Goal: Find specific page/section: Find specific page/section

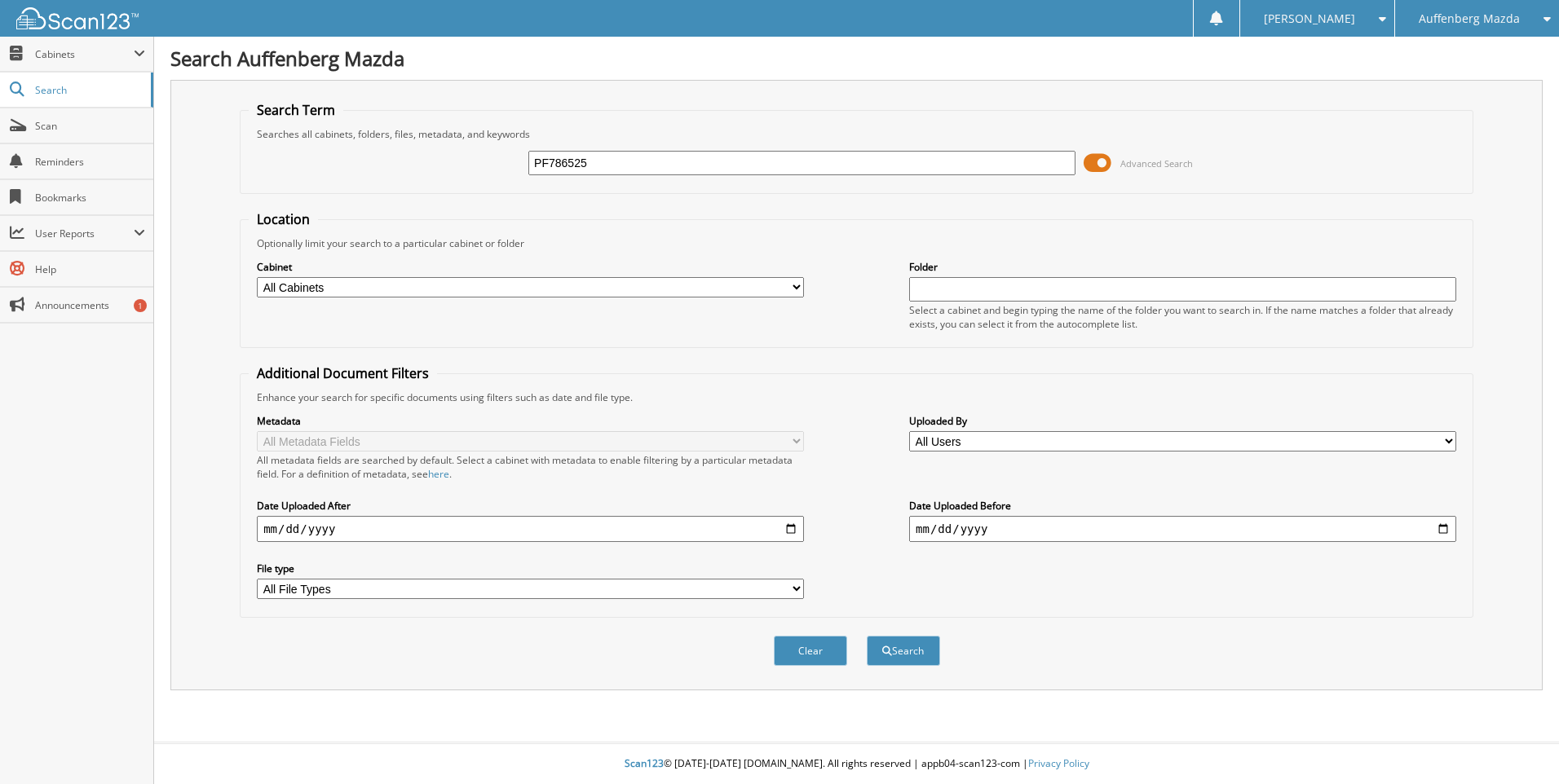
type input "PF786525"
click at [867, 636] on button "Search" at bounding box center [904, 651] width 74 height 30
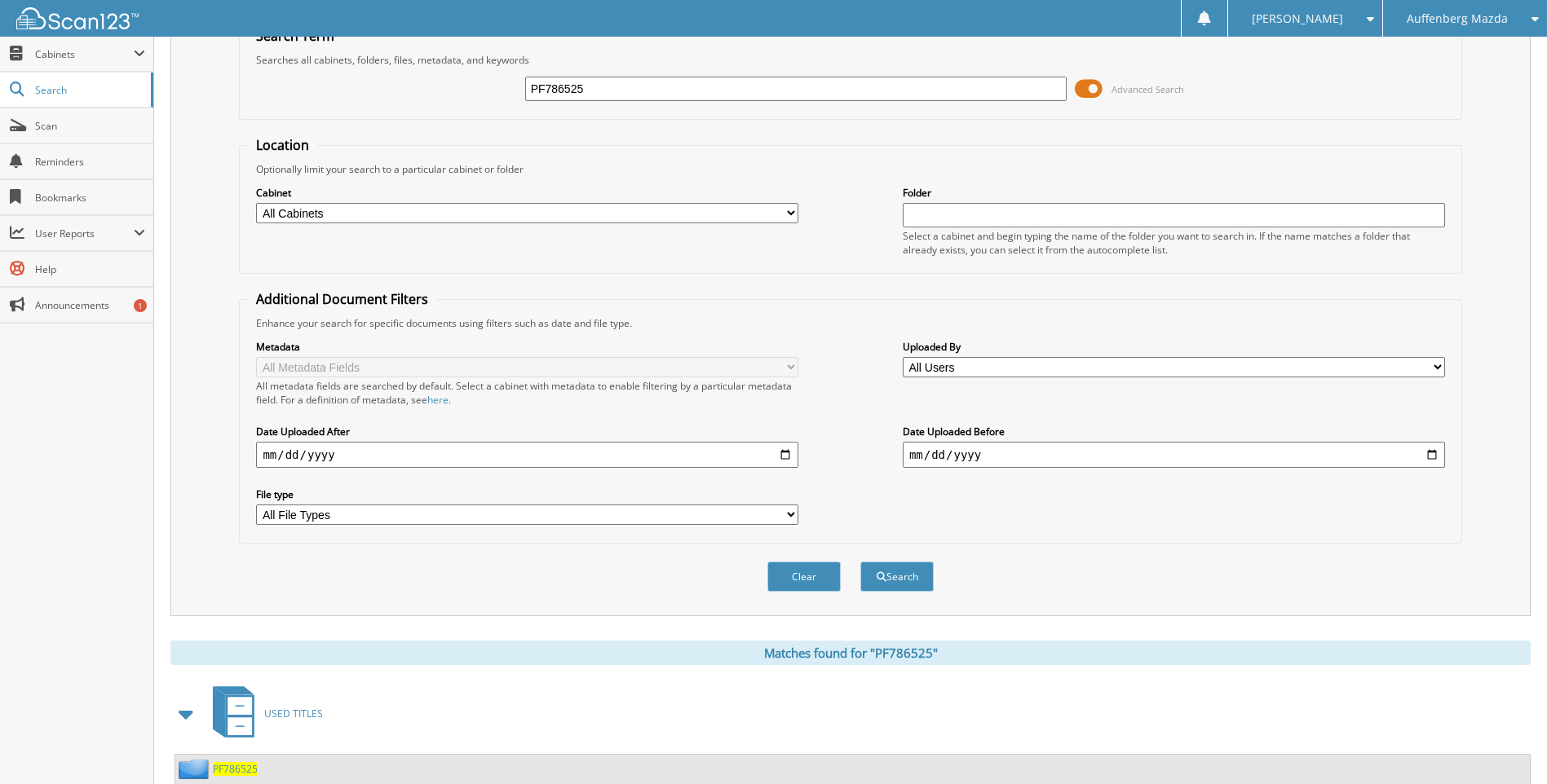
scroll to position [127, 0]
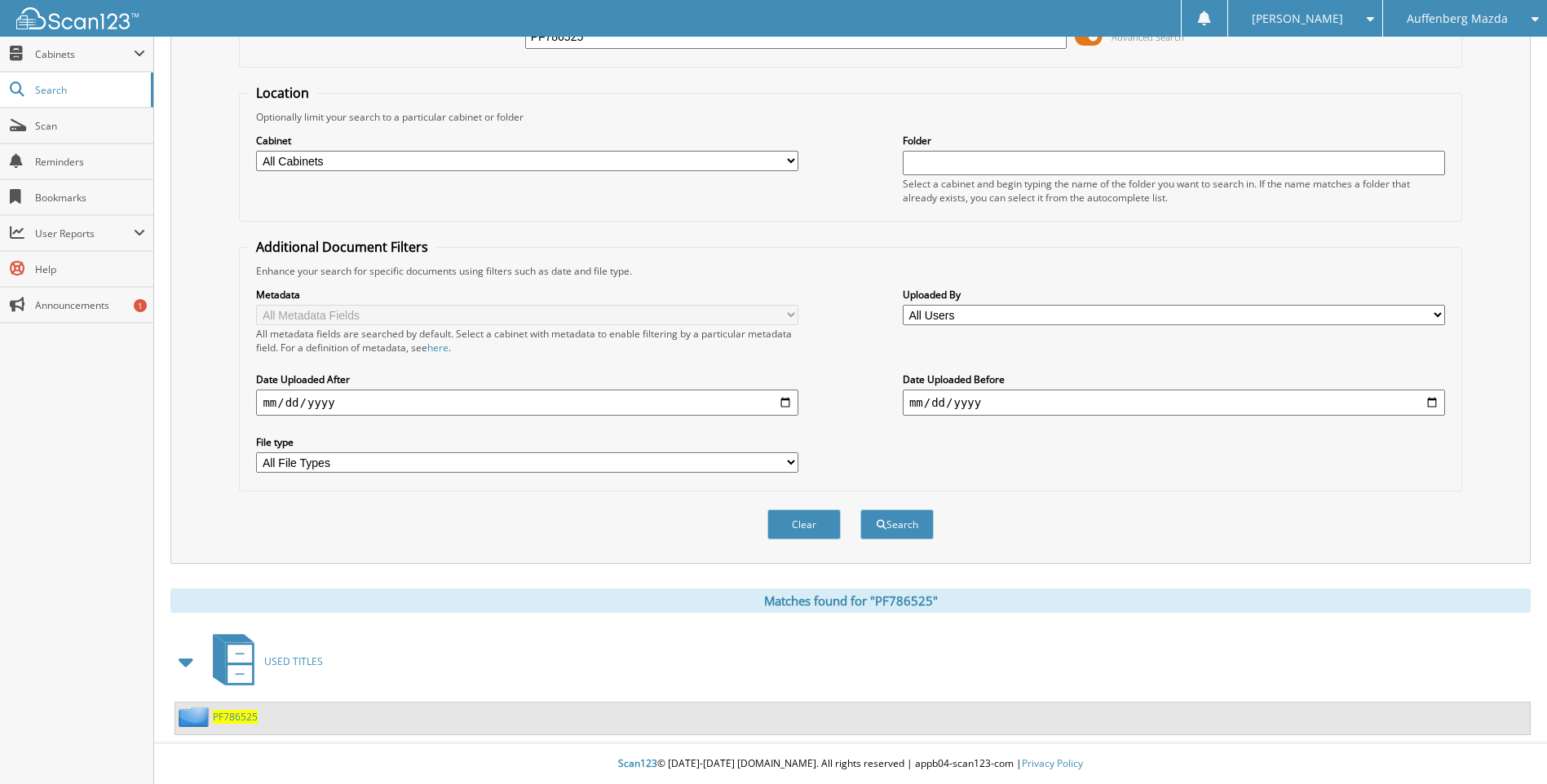
click at [251, 721] on span "PF786525" at bounding box center [235, 717] width 45 height 14
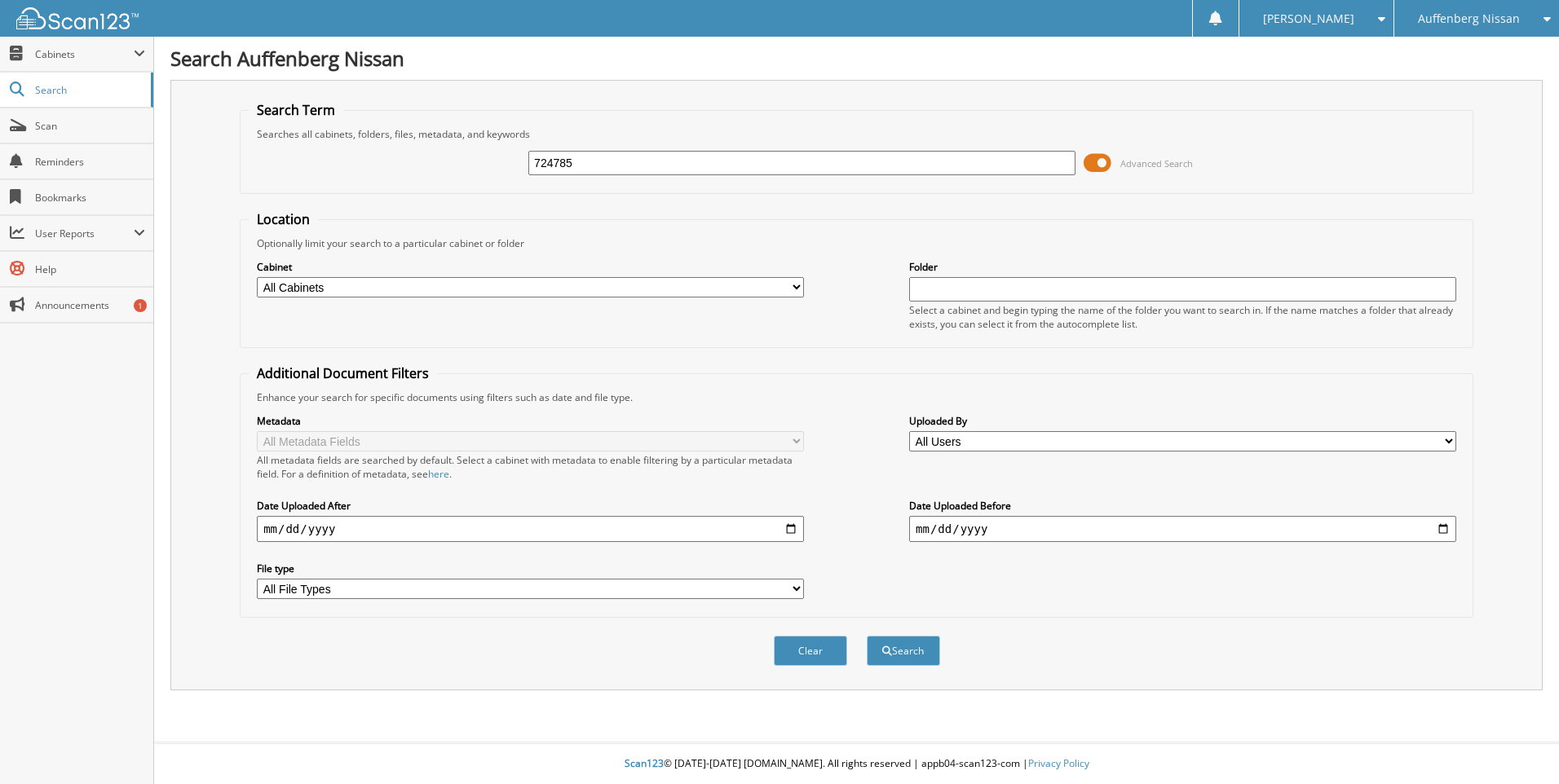
type input "724785"
click at [867, 636] on button "Search" at bounding box center [904, 651] width 74 height 30
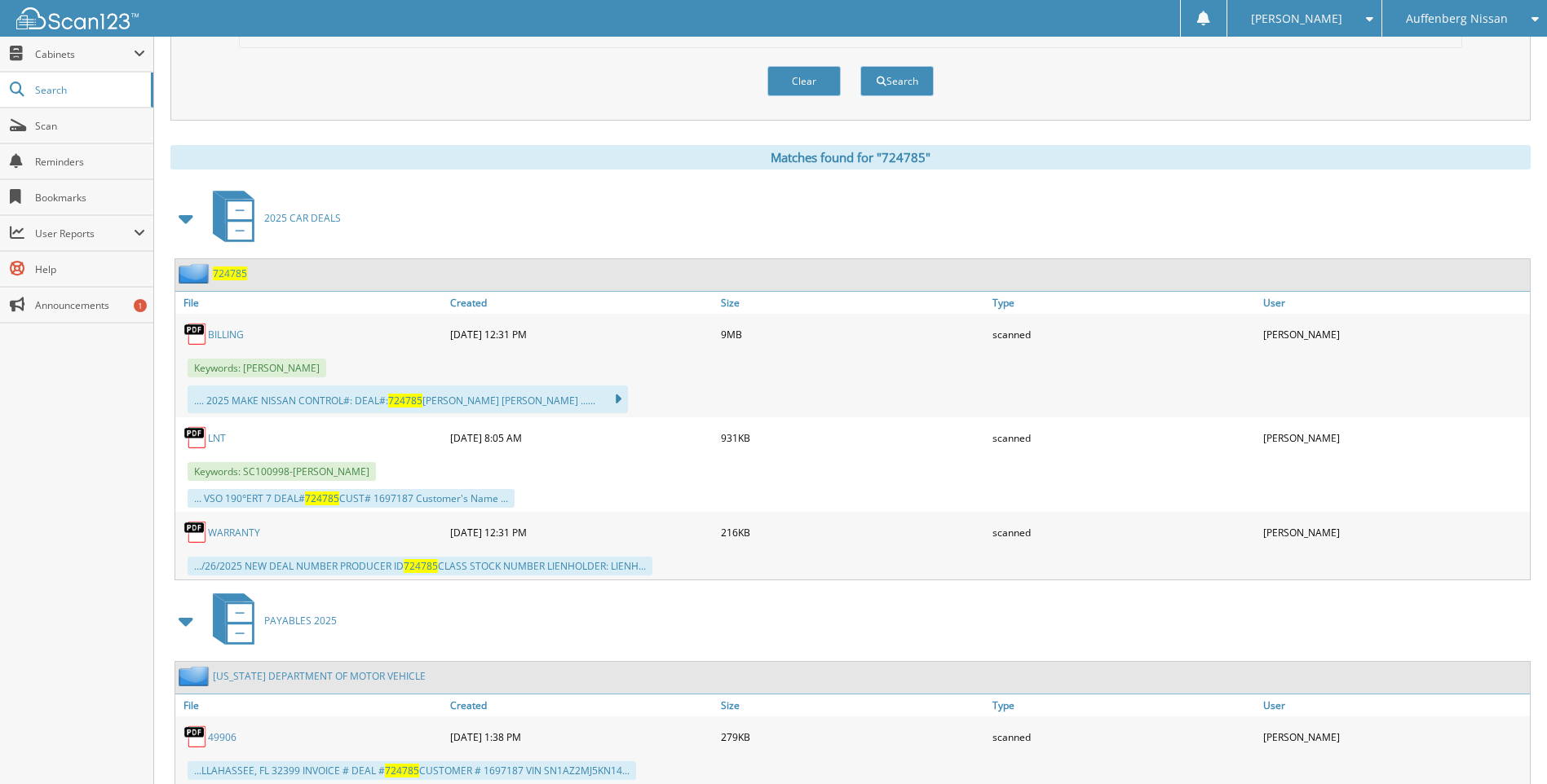
scroll to position [571, 0]
click at [225, 339] on link "BILLING" at bounding box center [226, 334] width 36 height 14
click at [231, 267] on span "724785" at bounding box center [229, 273] width 34 height 14
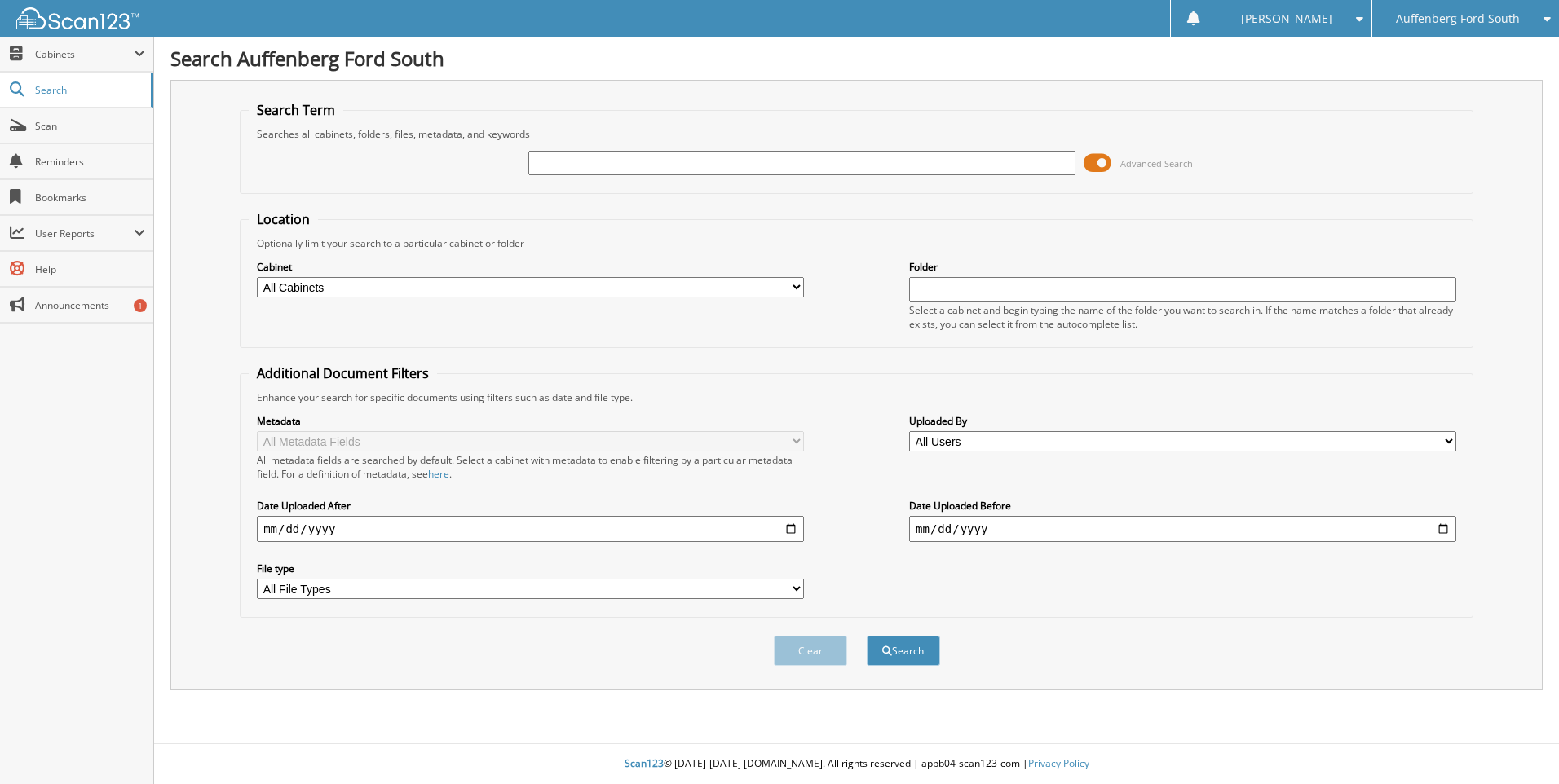
paste input "MU336922"
type input "MU336922"
click at [910, 644] on button "Search" at bounding box center [904, 651] width 74 height 30
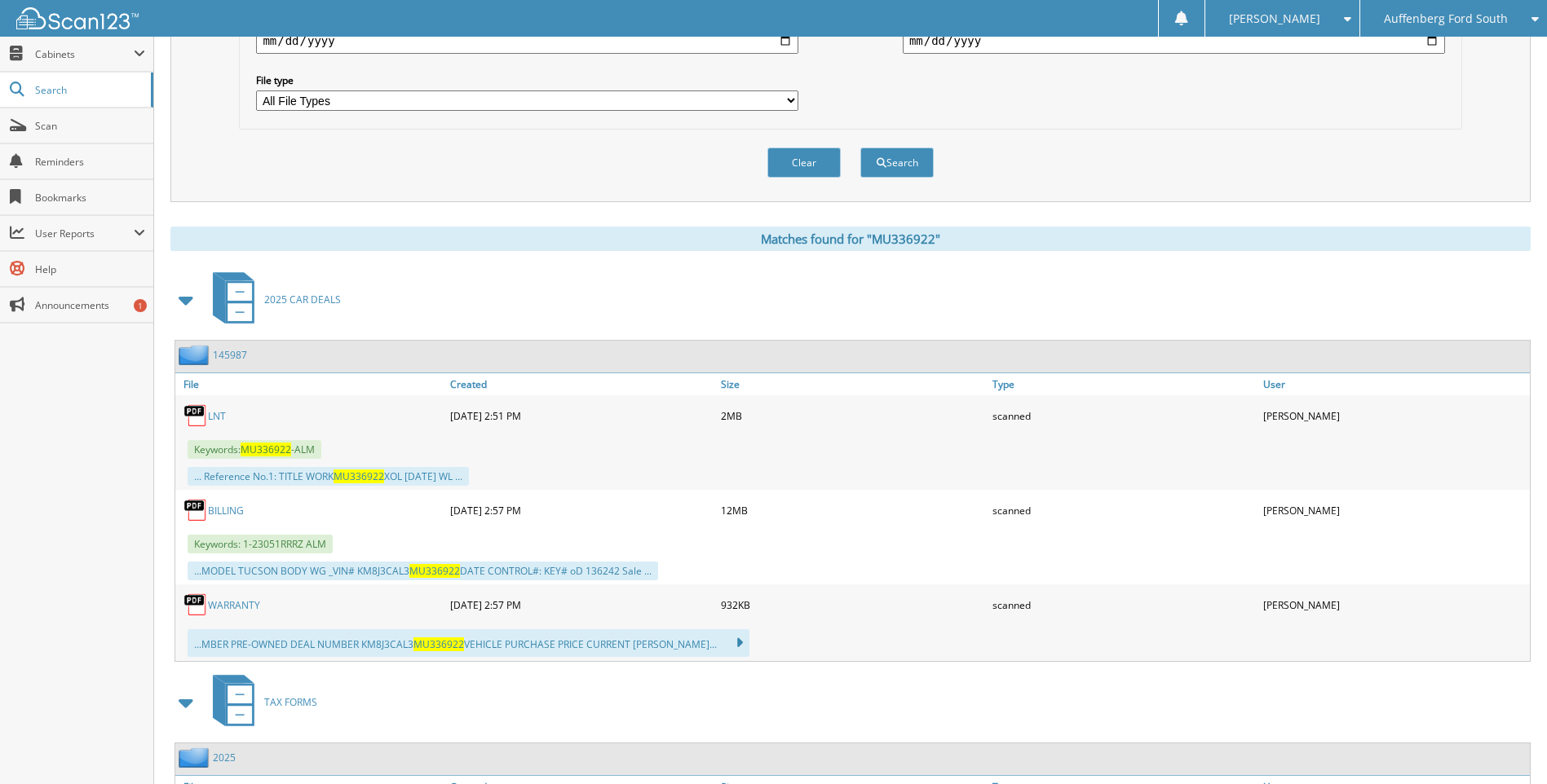
scroll to position [489, 0]
click at [219, 414] on link "LNT" at bounding box center [217, 415] width 18 height 14
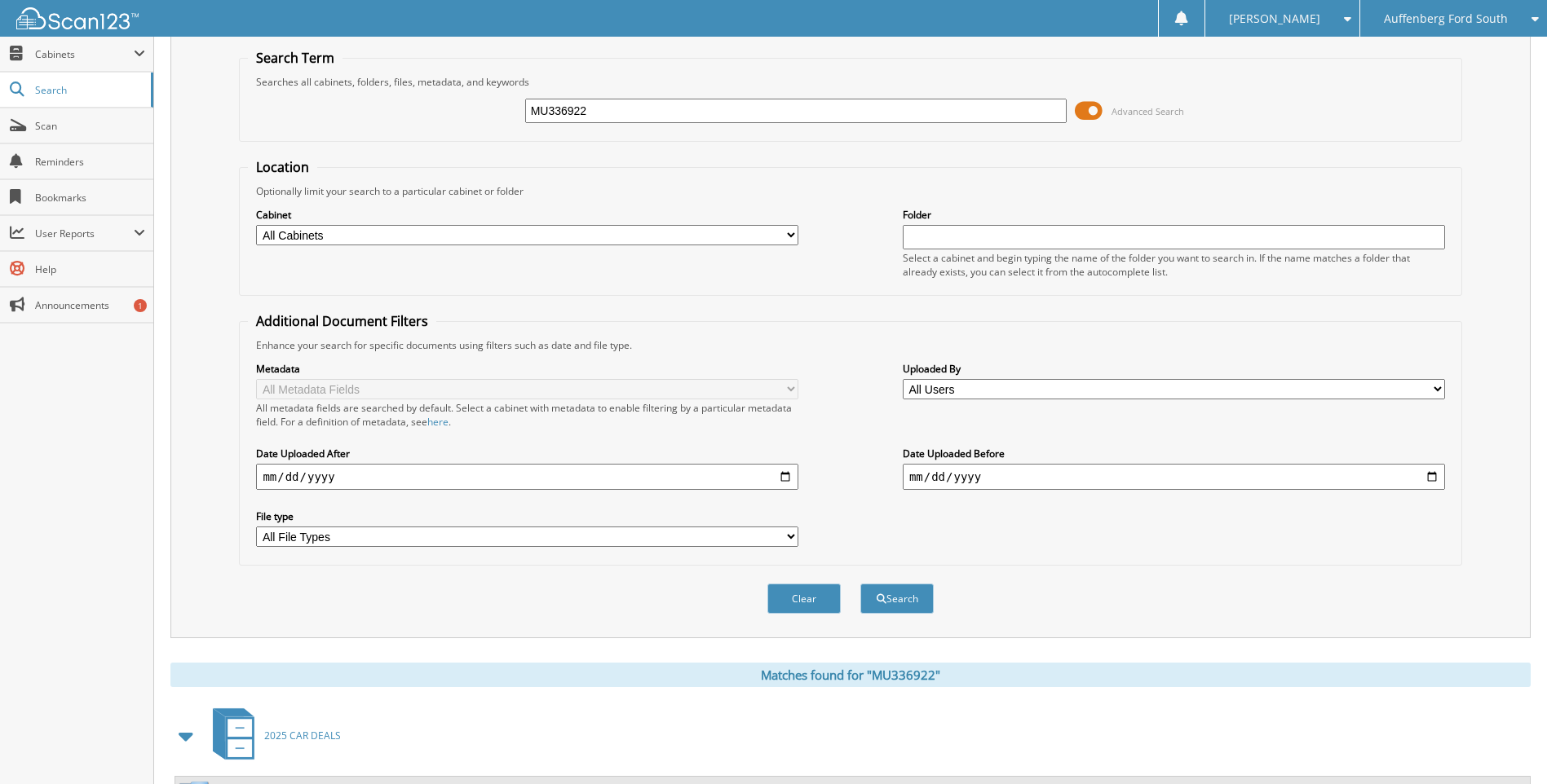
scroll to position [0, 0]
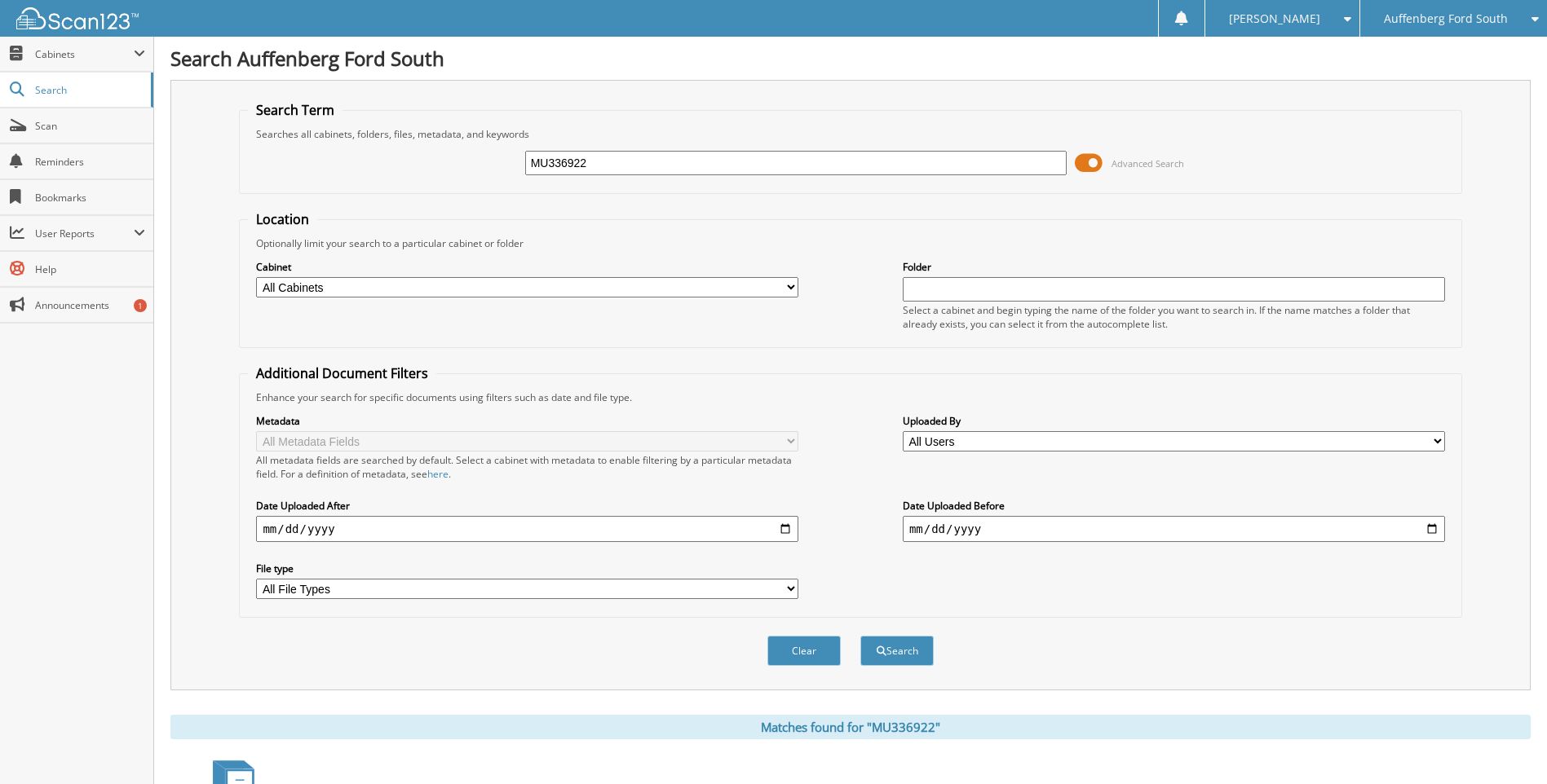
click at [599, 173] on input "MU336922" at bounding box center [796, 163] width 542 height 25
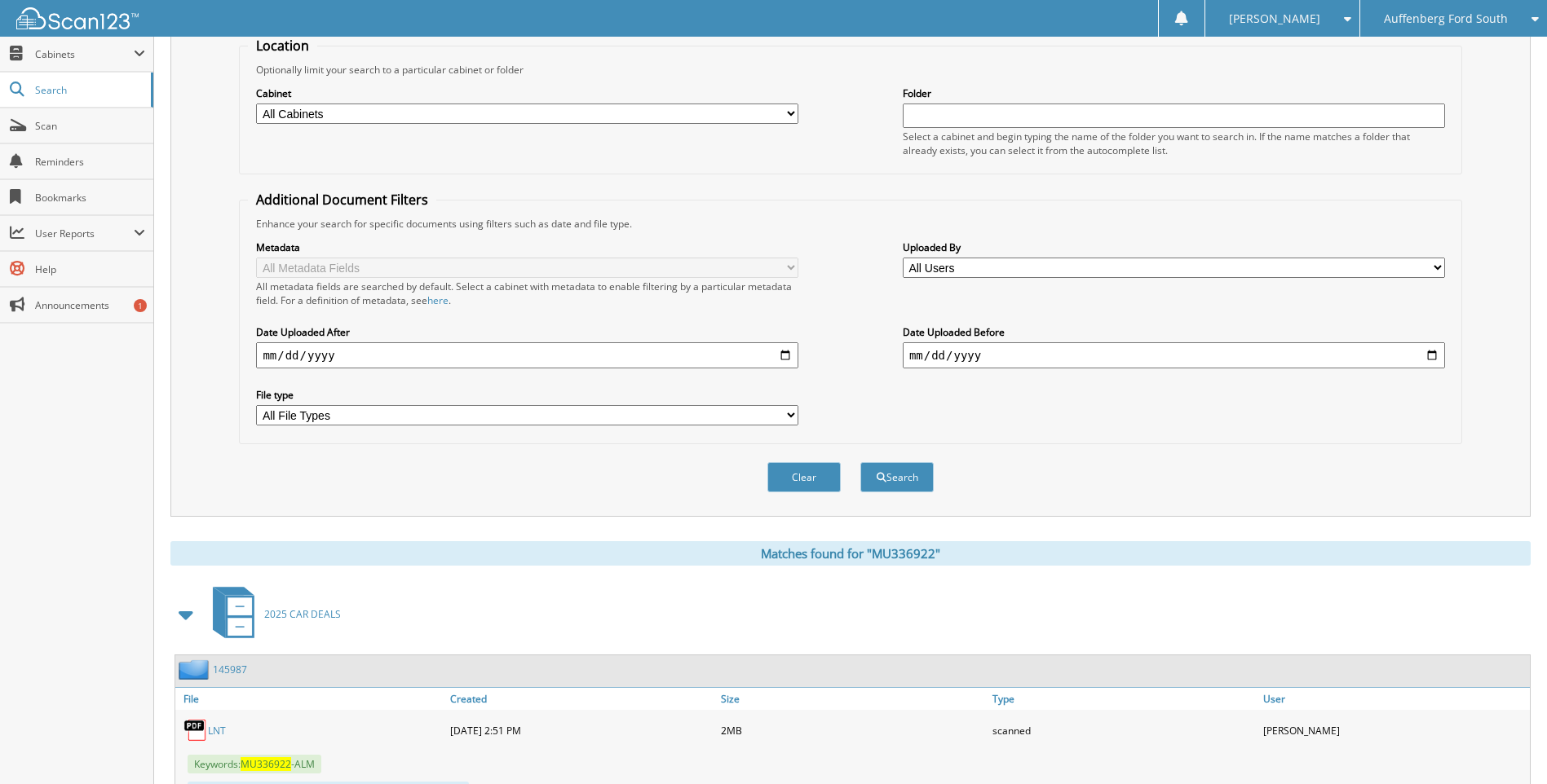
scroll to position [326, 0]
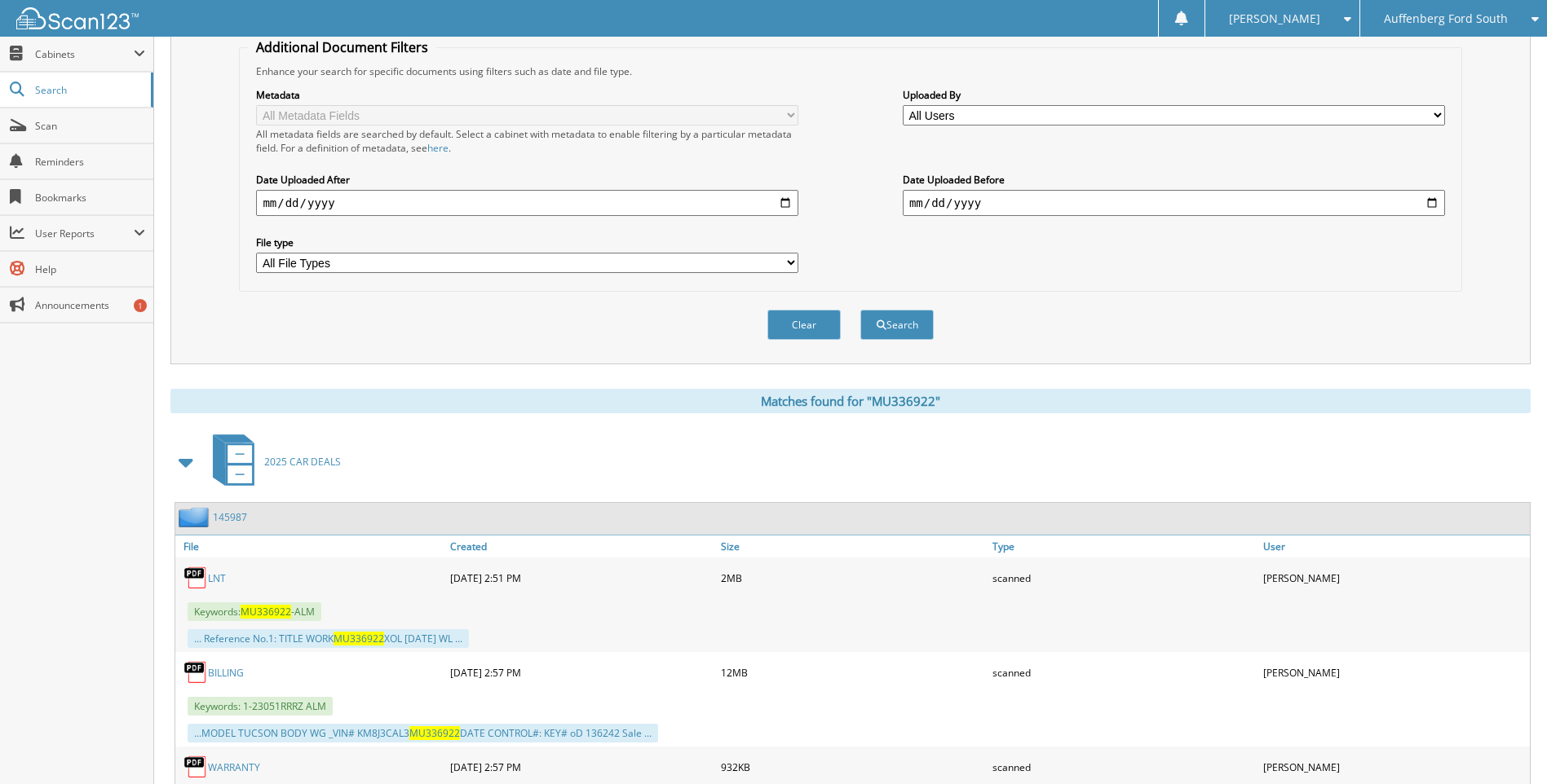
click at [223, 671] on link "BILLING" at bounding box center [226, 673] width 36 height 14
